Goal: Task Accomplishment & Management: Complete application form

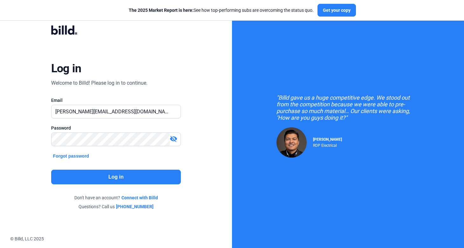
click at [130, 175] on button "Log in" at bounding box center [116, 176] width 130 height 15
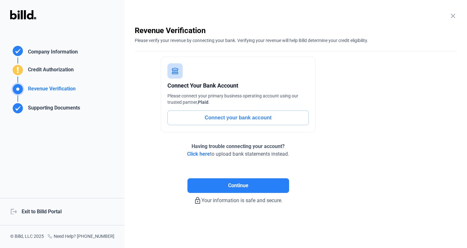
click at [63, 209] on div "logout Exit to Billd Portal" at bounding box center [62, 211] width 125 height 27
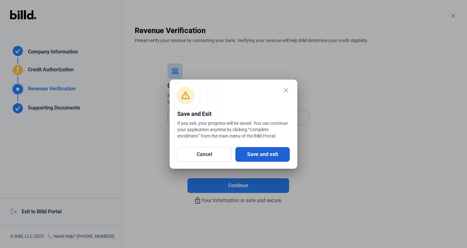
click at [273, 158] on button "Save and exit" at bounding box center [263, 154] width 54 height 15
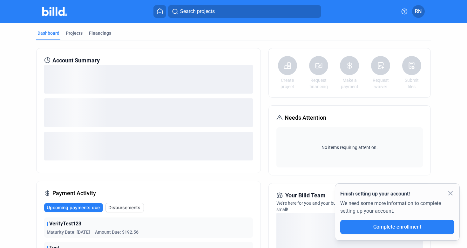
click at [452, 195] on mat-icon "close" at bounding box center [451, 193] width 8 height 8
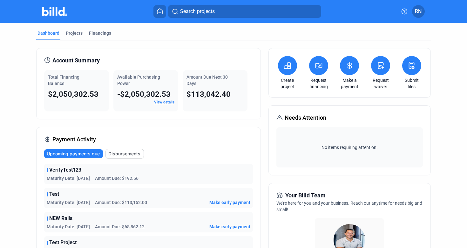
click at [379, 63] on icon at bounding box center [381, 65] width 5 height 6
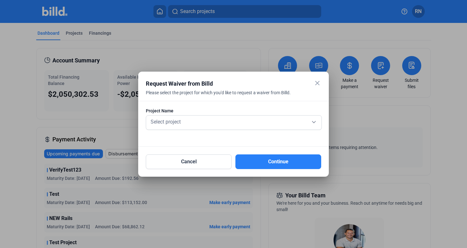
click at [238, 113] on div "Project Name Select project" at bounding box center [233, 121] width 175 height 29
click at [238, 120] on div "Select project" at bounding box center [233, 121] width 169 height 9
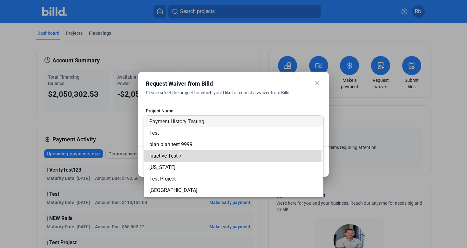
click at [233, 154] on span "Inactive Test 7" at bounding box center [233, 155] width 169 height 11
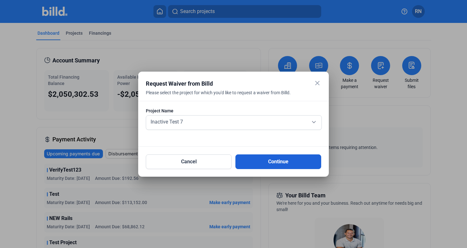
click at [278, 161] on button "Continue" at bounding box center [279, 161] width 86 height 15
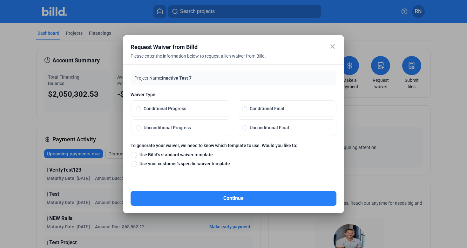
click at [202, 126] on span "Unconditional Progress" at bounding box center [183, 127] width 84 height 6
click at [141, 126] on input "Unconditional Progress" at bounding box center [138, 128] width 5 height 6
radio input "true"
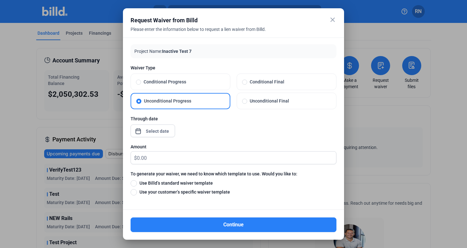
click at [153, 133] on div "close Request Waiver from Billd Please enter the information below to request a…" at bounding box center [233, 124] width 467 height 248
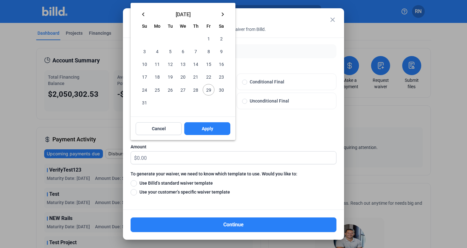
click at [200, 86] on span "28" at bounding box center [195, 89] width 11 height 11
click at [203, 128] on span "Apply" at bounding box center [207, 128] width 11 height 6
type input "[DATE]"
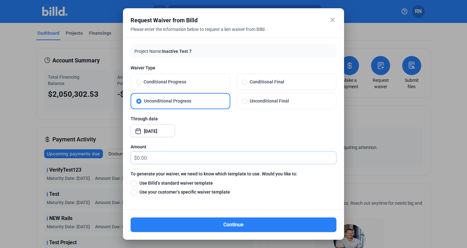
click at [162, 161] on input "text" at bounding box center [236, 157] width 199 height 12
type input "33"
click at [133, 182] on span at bounding box center [134, 183] width 6 height 6
click at [133, 182] on input "Use Billd’s standard waiver template" at bounding box center [134, 182] width 6 height 7
radio input "true"
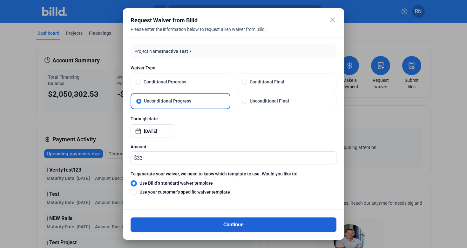
click at [155, 220] on button "Continue" at bounding box center [234, 224] width 206 height 15
